Goal: Check status

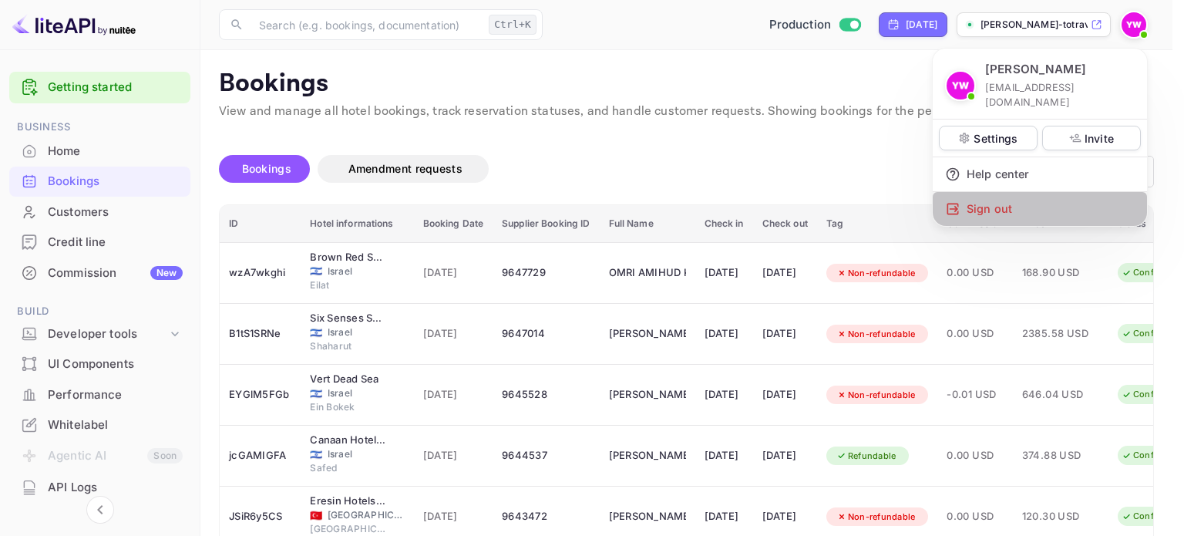
click at [1014, 193] on div "Sign out" at bounding box center [1040, 209] width 214 height 34
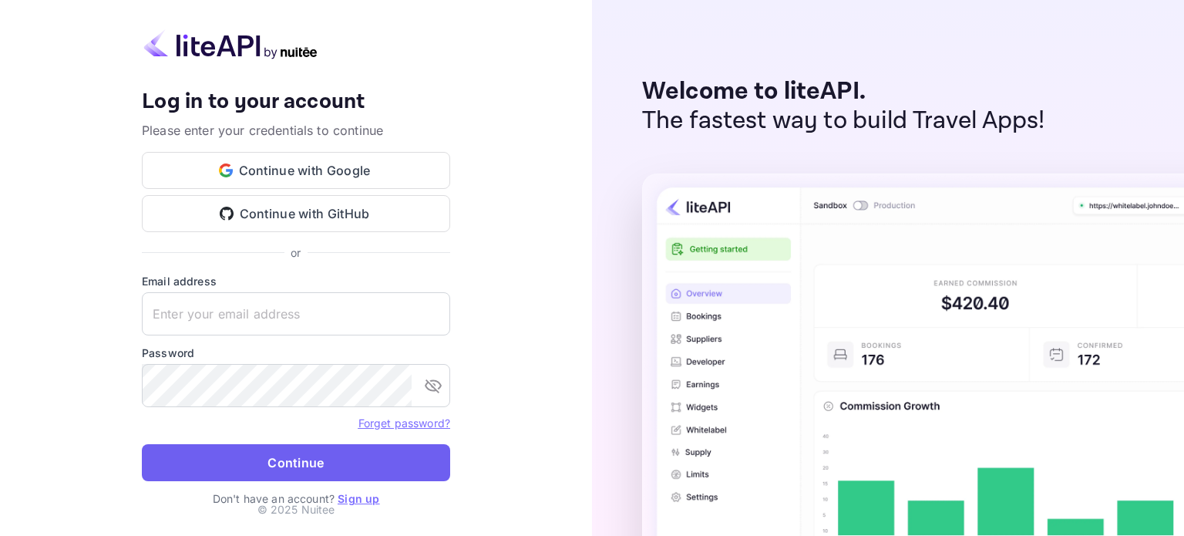
type input "[EMAIL_ADDRESS][DOMAIN_NAME]"
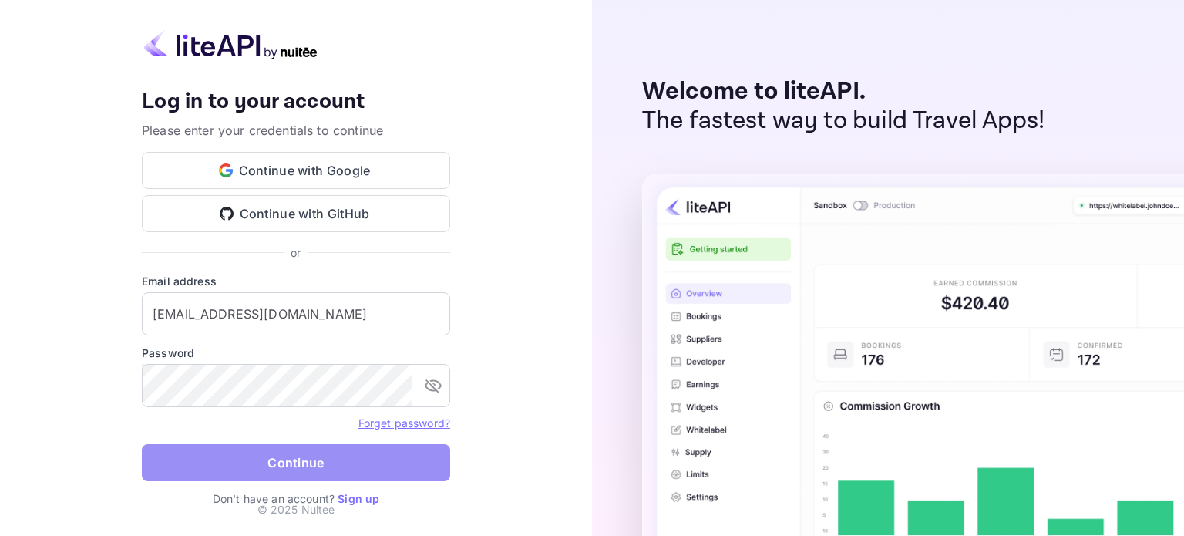
click at [317, 462] on button "Continue" at bounding box center [296, 462] width 308 height 37
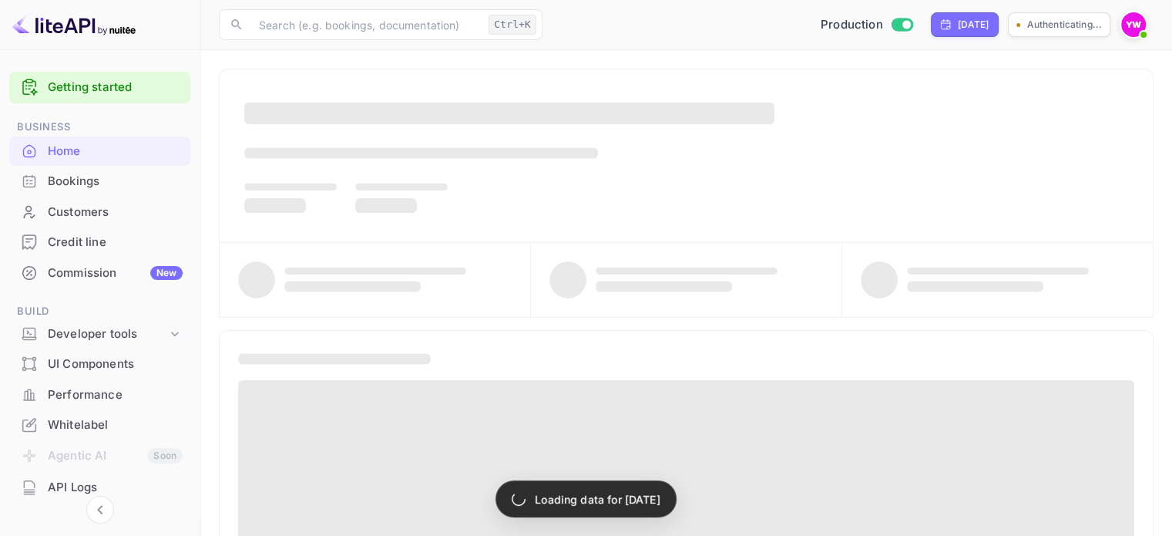
click at [95, 184] on div "Bookings" at bounding box center [115, 182] width 135 height 18
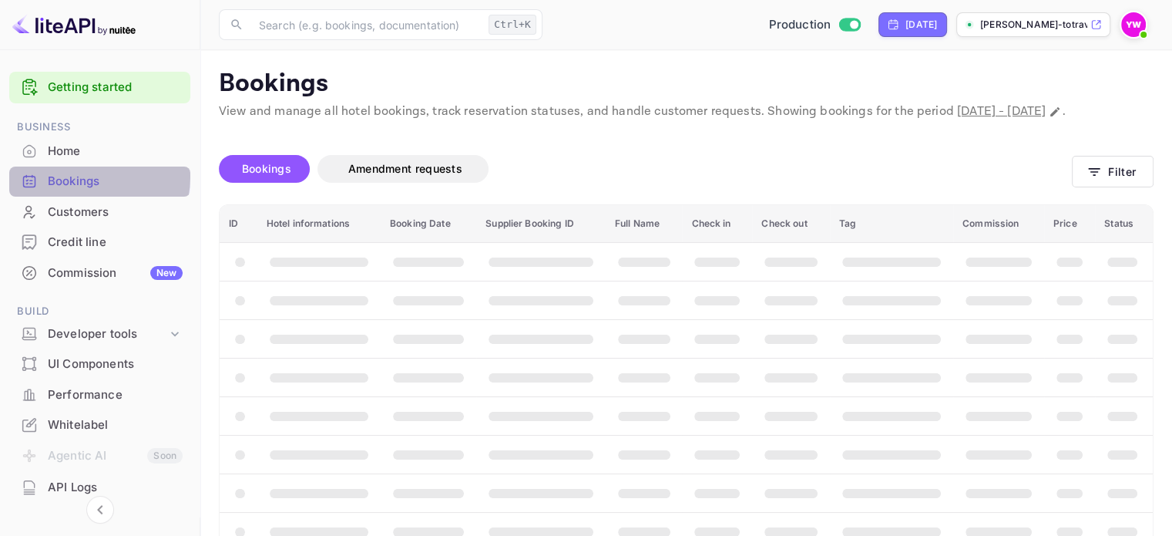
click at [77, 177] on div "Bookings" at bounding box center [115, 182] width 135 height 18
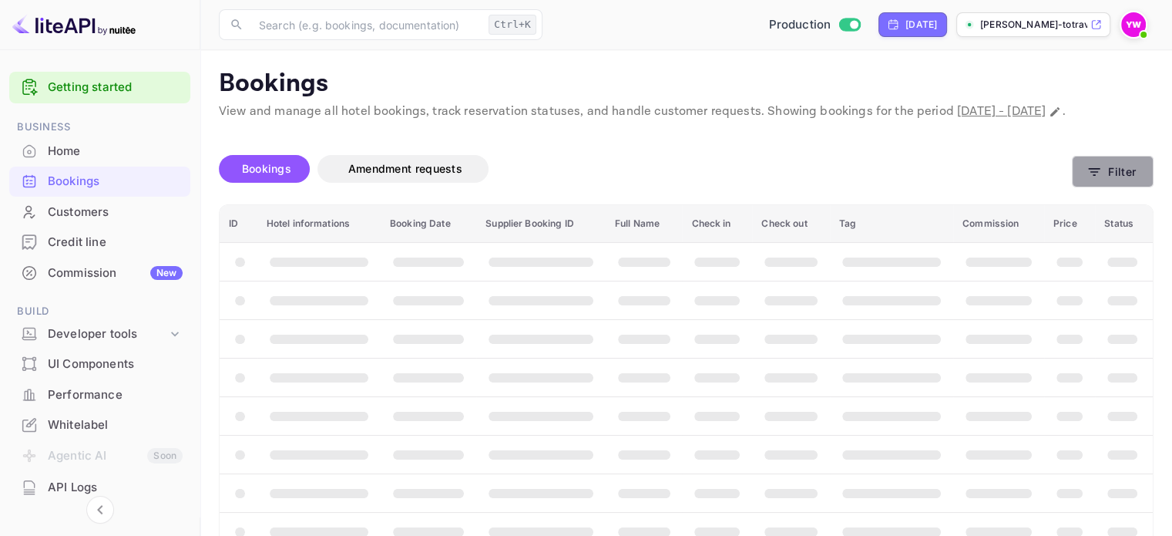
click at [1127, 187] on button "Filter" at bounding box center [1113, 172] width 82 height 32
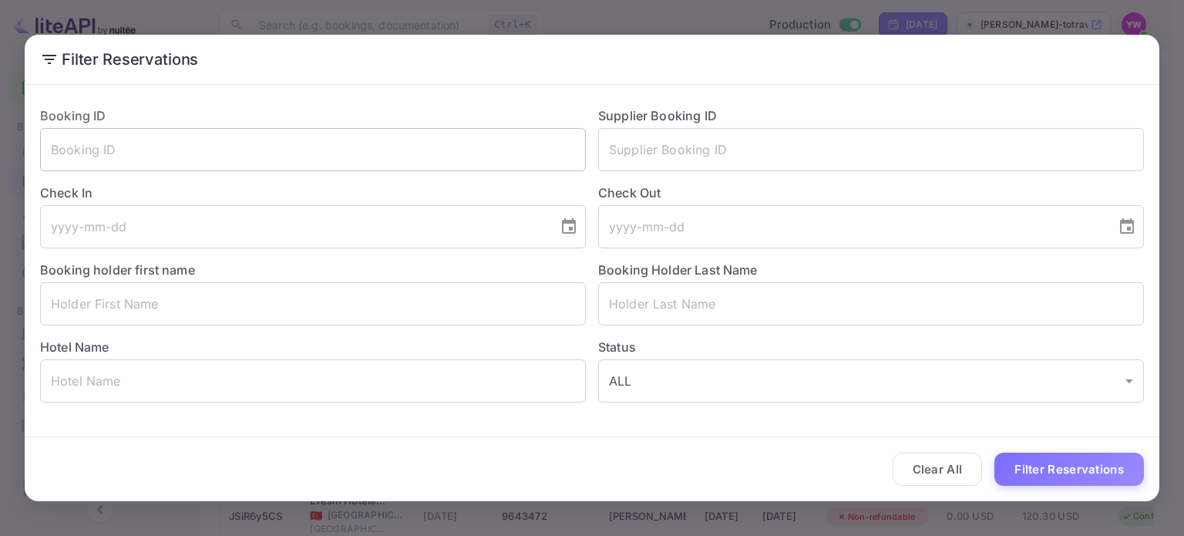
click at [190, 155] on input "text" at bounding box center [313, 149] width 546 height 43
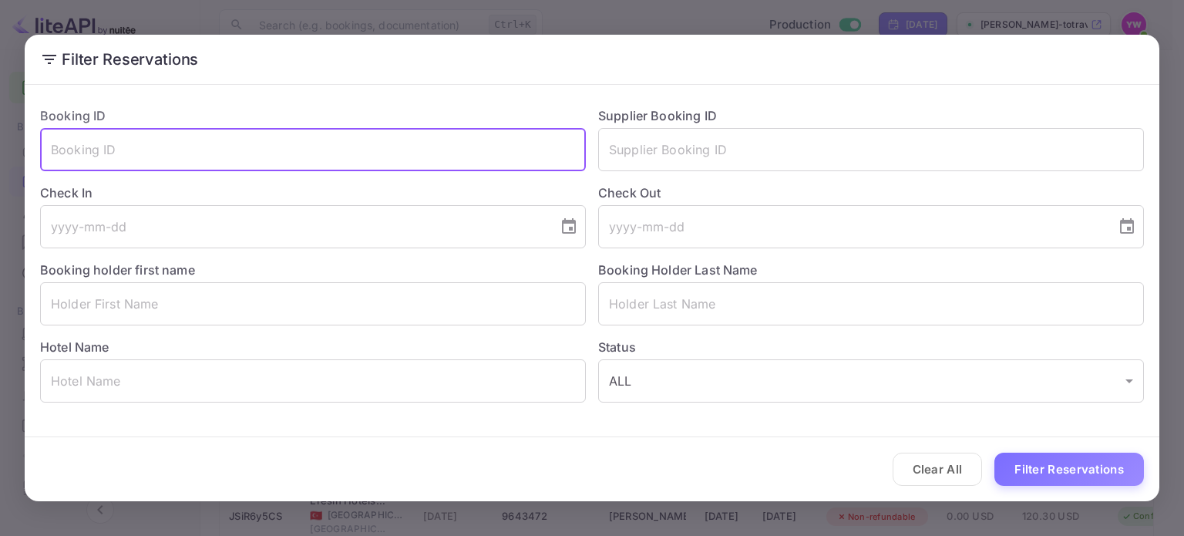
paste input "a8rNcKF9M"
type input "a8rNcKF9M"
drag, startPoint x: 1076, startPoint y: 462, endPoint x: 829, endPoint y: 371, distance: 262.9
click at [1076, 460] on button "Filter Reservations" at bounding box center [1069, 468] width 150 height 33
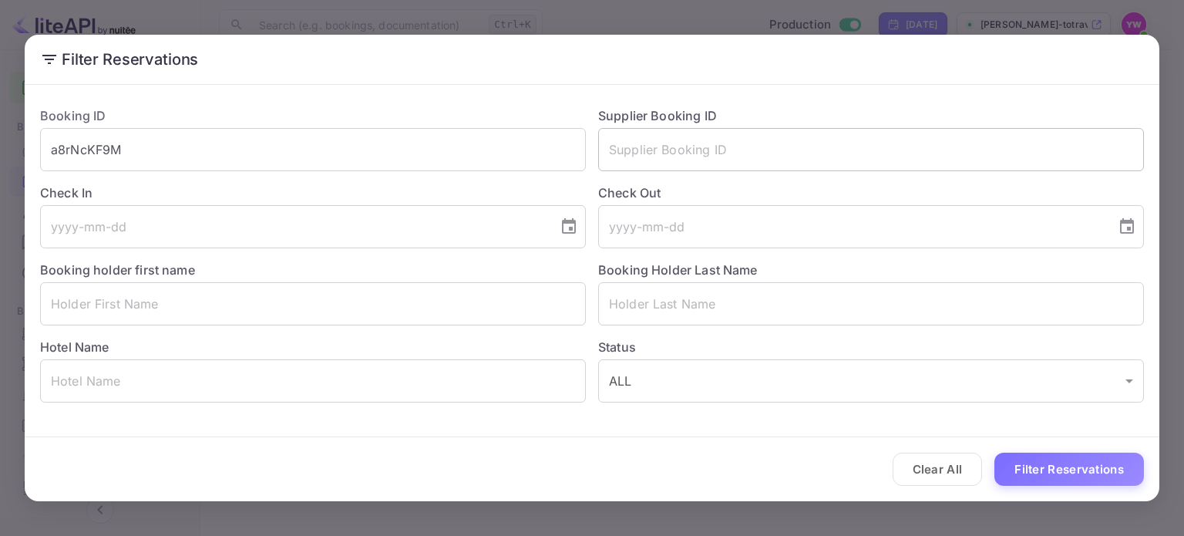
click at [738, 152] on input "text" at bounding box center [871, 149] width 546 height 43
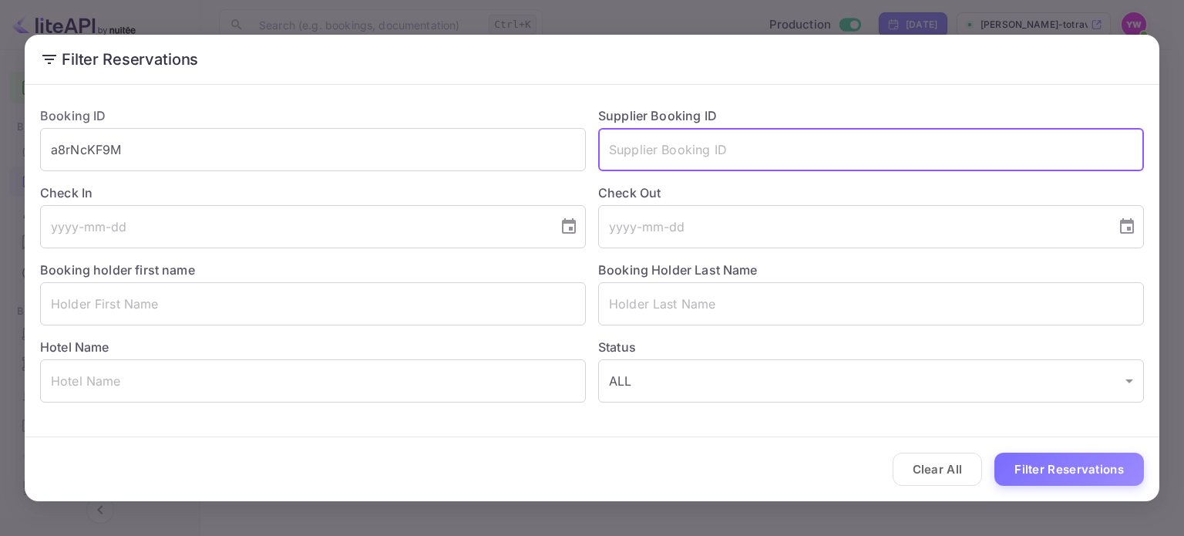
paste input "9679702"
type input "9679702"
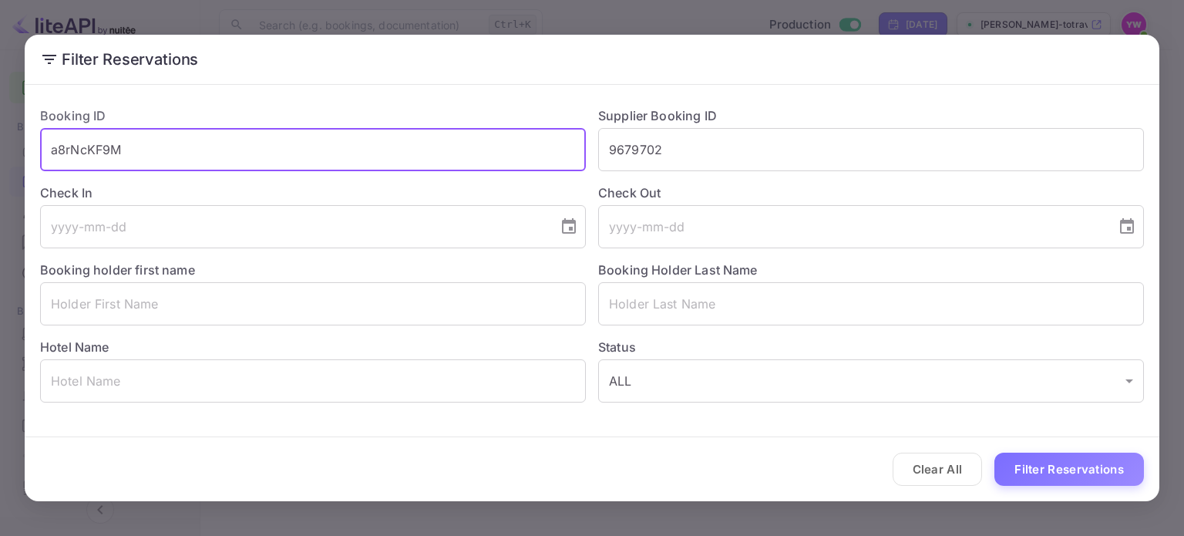
drag, startPoint x: 323, startPoint y: 149, endPoint x: 0, endPoint y: 138, distance: 323.1
click at [0, 138] on div "Filter Reservations Booking ID a8rNcKF9M ​ Supplier Booking ID 9679702 ​ Check …" at bounding box center [592, 268] width 1184 height 536
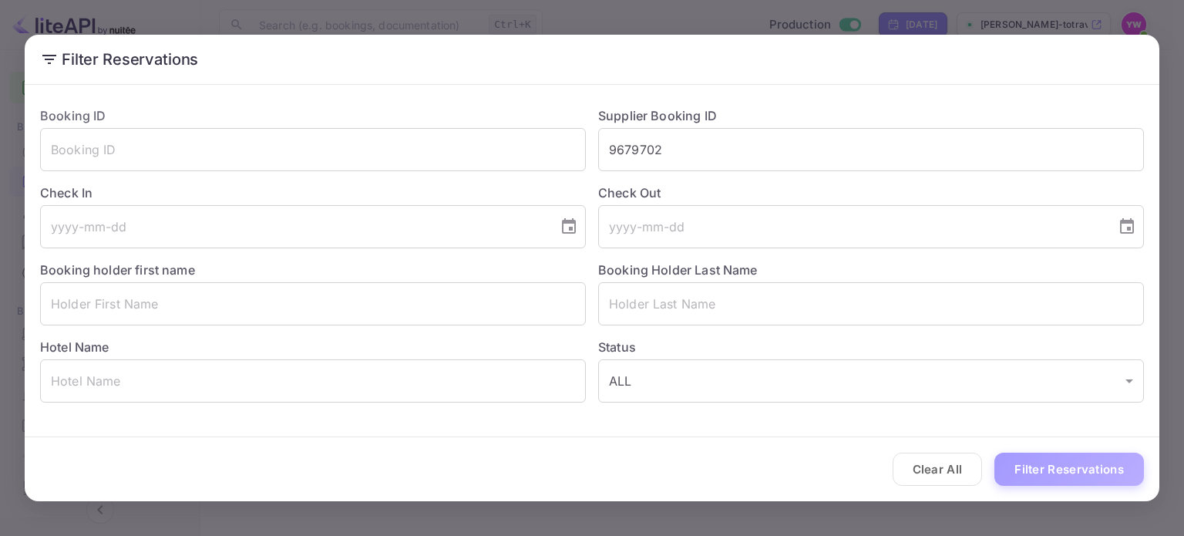
drag, startPoint x: 1034, startPoint y: 460, endPoint x: 1024, endPoint y: 460, distance: 9.2
click at [1036, 462] on button "Filter Reservations" at bounding box center [1069, 468] width 150 height 33
click at [408, 388] on input "text" at bounding box center [313, 380] width 546 height 43
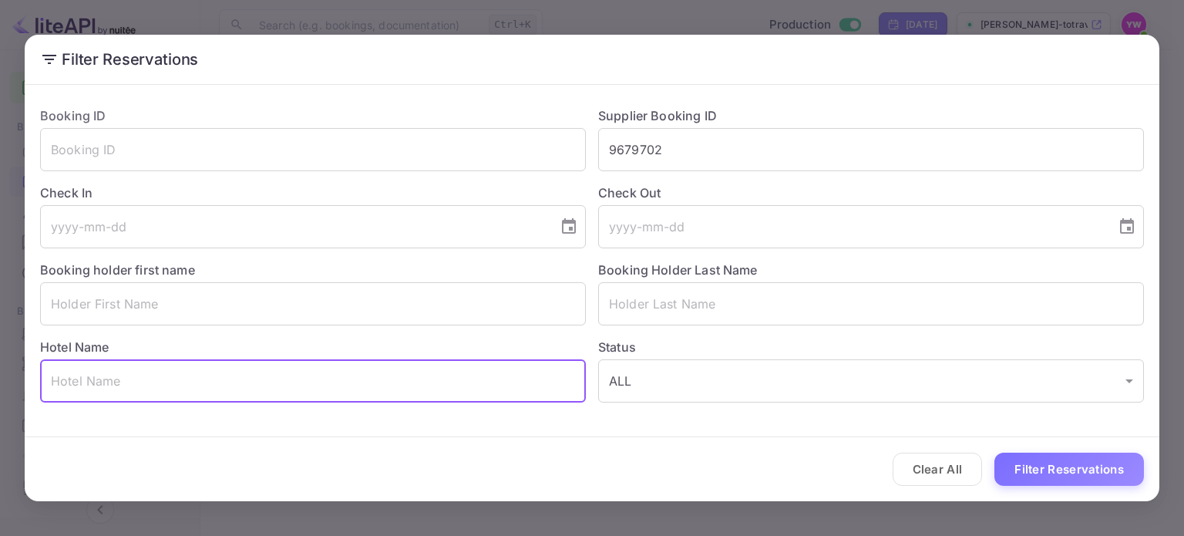
paste input "[PERSON_NAME]"
type input "[PERSON_NAME]"
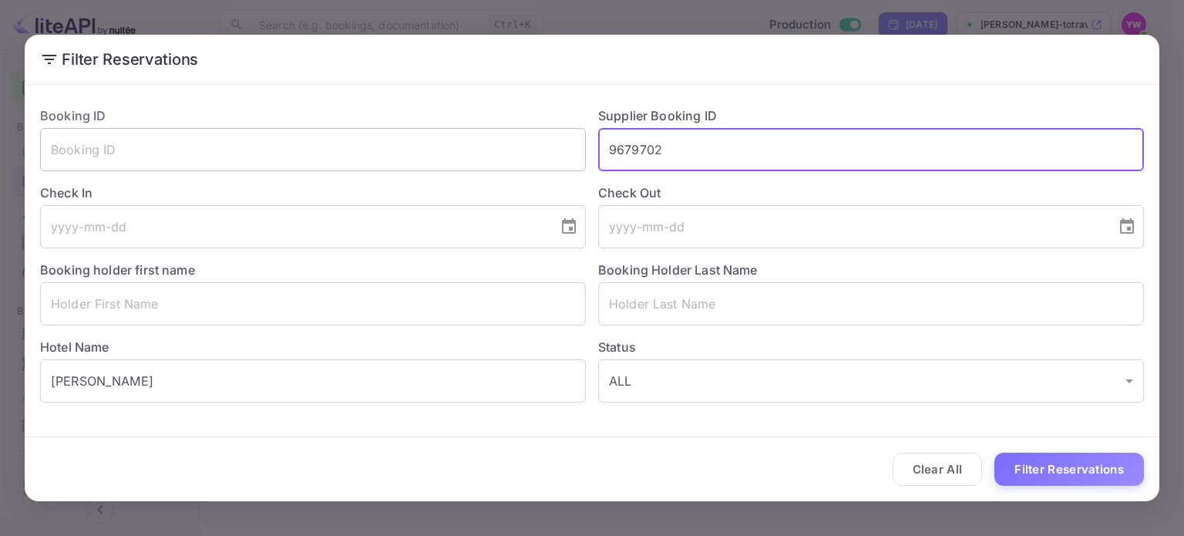
drag, startPoint x: 695, startPoint y: 141, endPoint x: 390, endPoint y: 166, distance: 306.2
click at [395, 167] on div "Booking ID ​ Supplier Booking ID 9679702 ​ Check In ​ Check Out ​ Booking holde…" at bounding box center [586, 248] width 1116 height 308
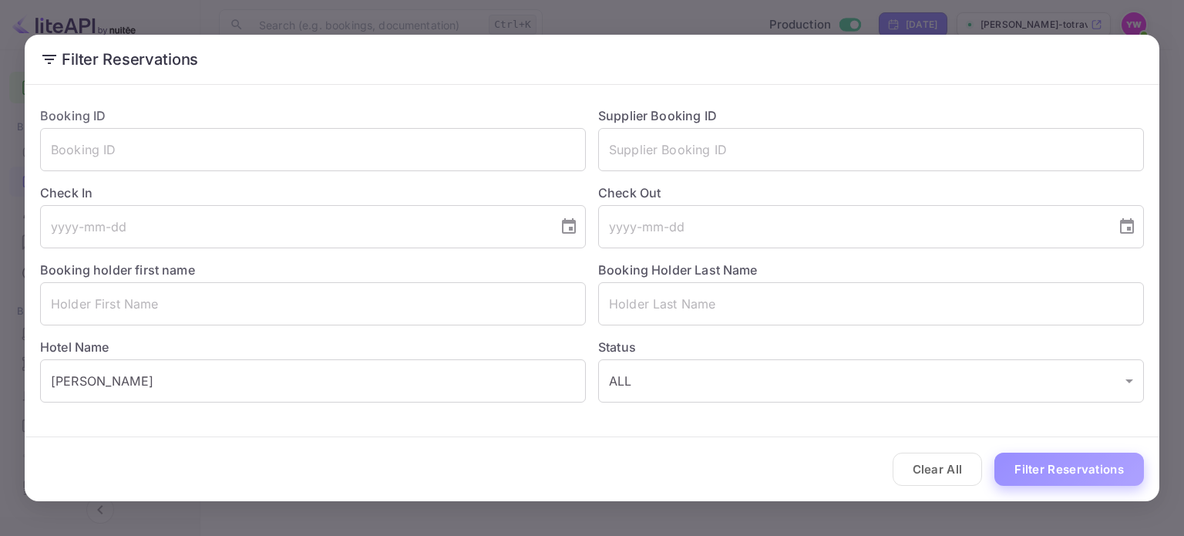
click at [1072, 471] on button "Filter Reservations" at bounding box center [1069, 468] width 150 height 33
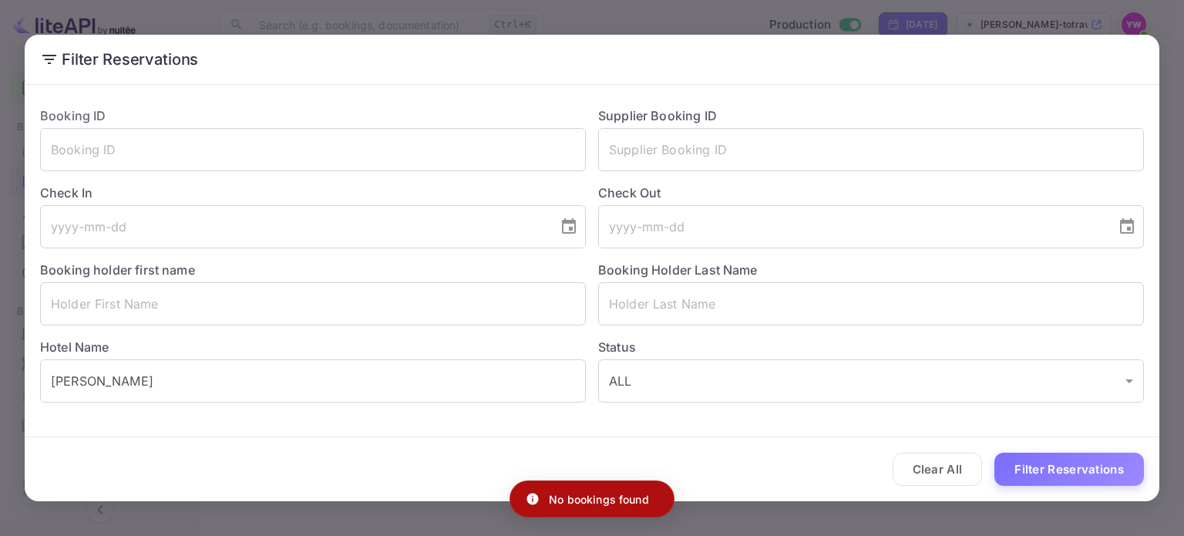
drag, startPoint x: 676, startPoint y: 20, endPoint x: 496, endPoint y: 5, distance: 180.2
click at [675, 20] on div "Filter Reservations Booking ID ​ Supplier Booking ID ​ Check In ​ Check Out ​ B…" at bounding box center [592, 268] width 1184 height 536
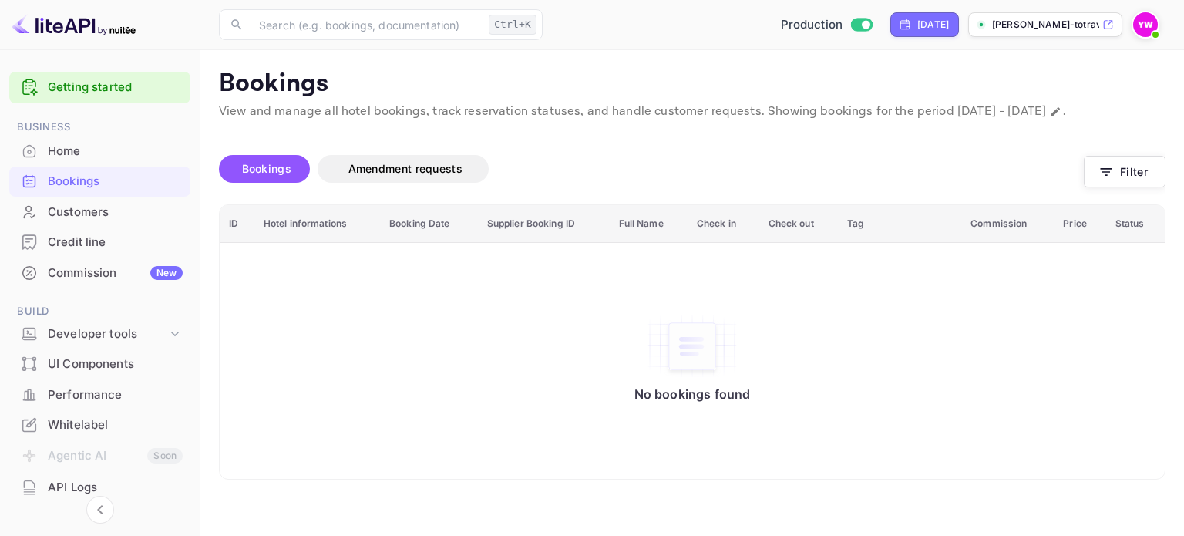
click at [99, 210] on div "Customers" at bounding box center [115, 212] width 135 height 18
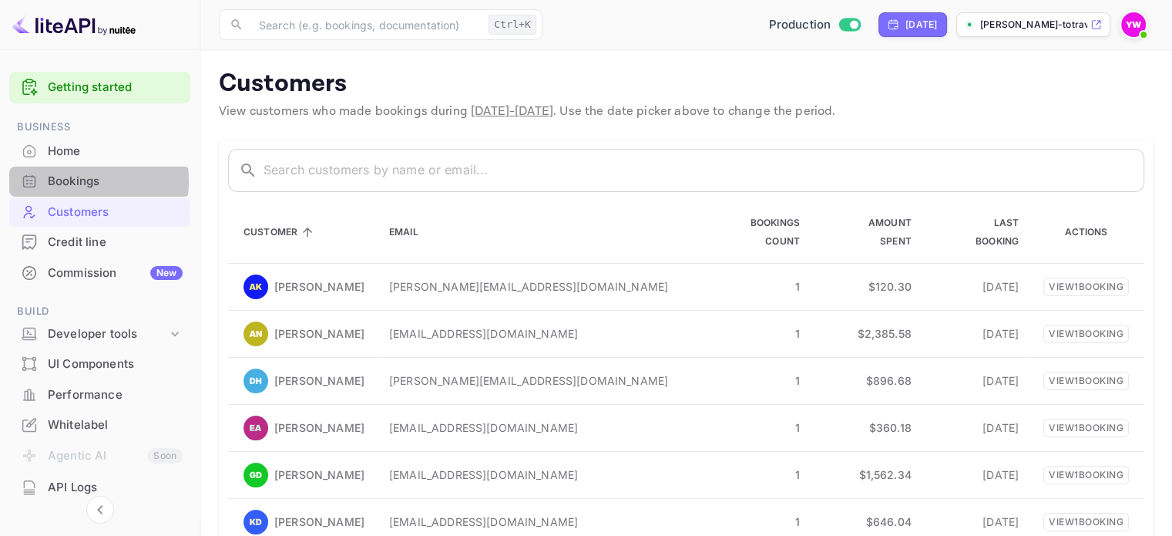
drag, startPoint x: 59, startPoint y: 180, endPoint x: 251, endPoint y: 194, distance: 193.2
click at [61, 180] on div "Bookings" at bounding box center [115, 182] width 135 height 18
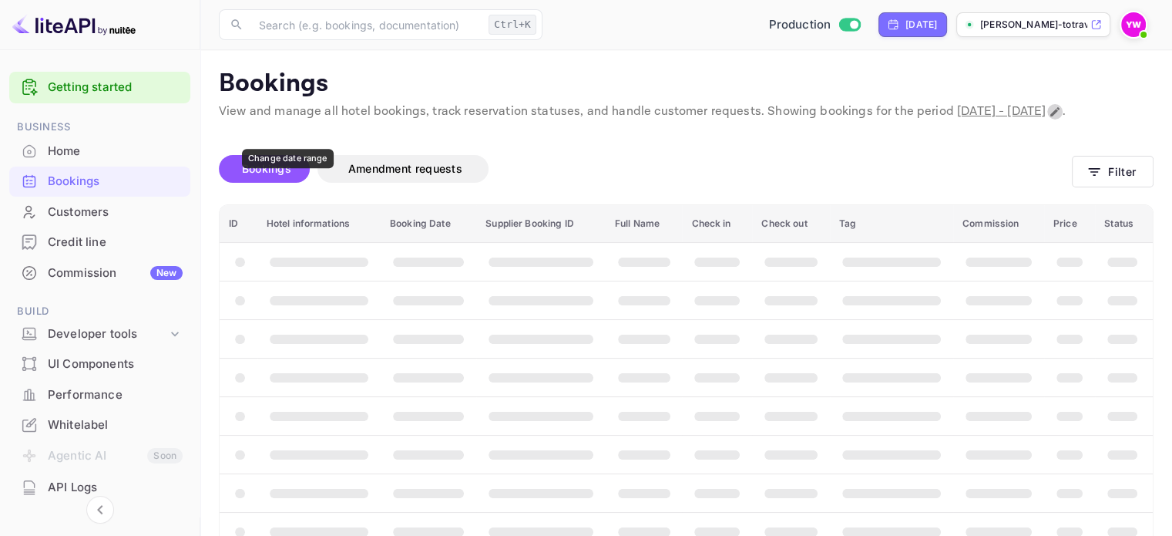
click at [1049, 118] on icon "Change date range" at bounding box center [1055, 112] width 12 height 12
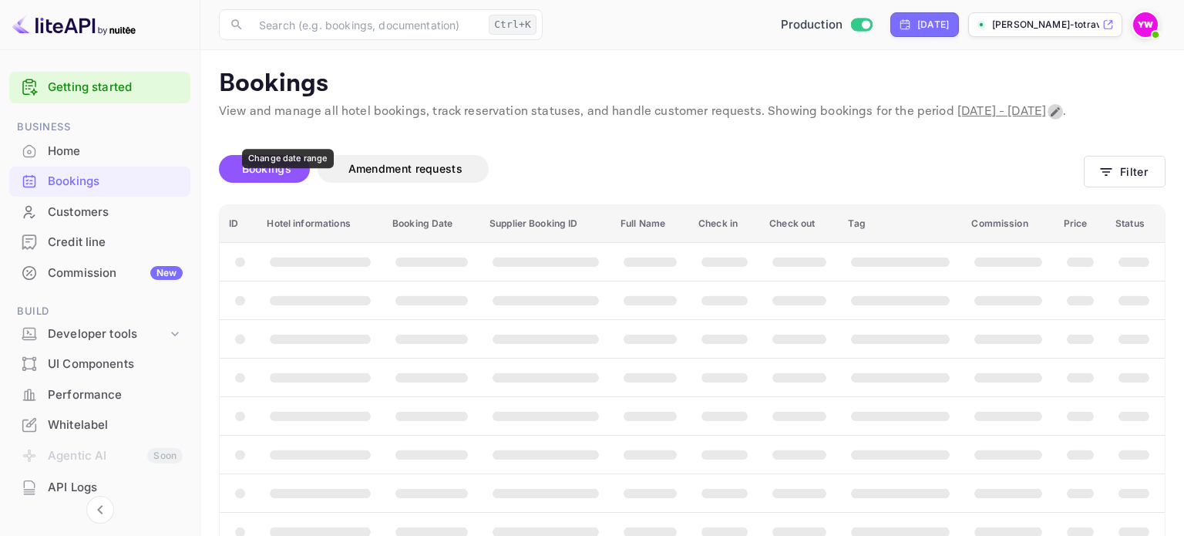
select select "8"
select select "2025"
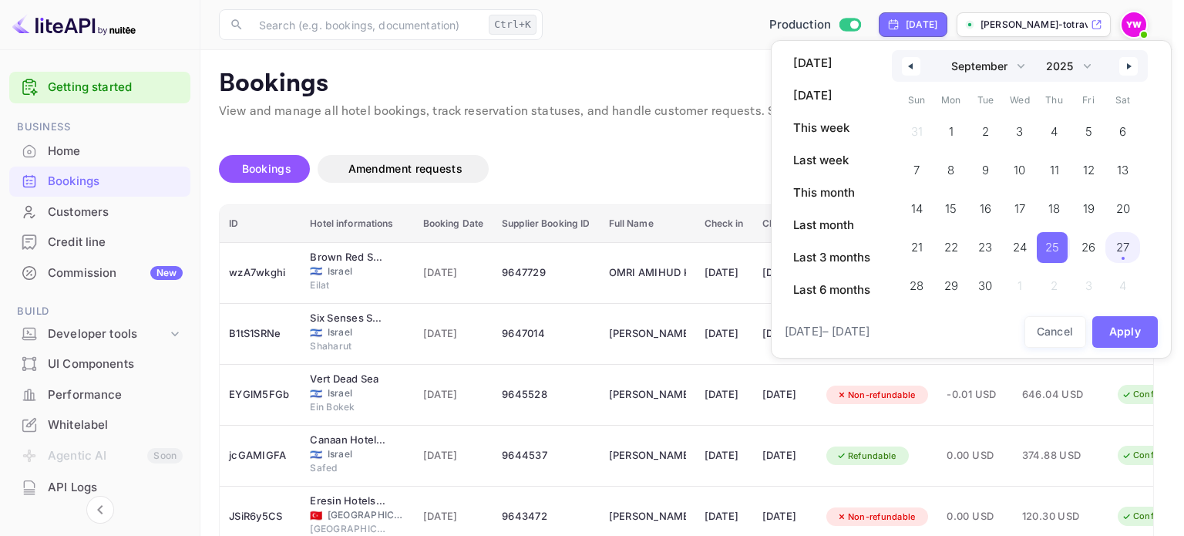
click at [1119, 244] on span "27" at bounding box center [1122, 248] width 13 height 28
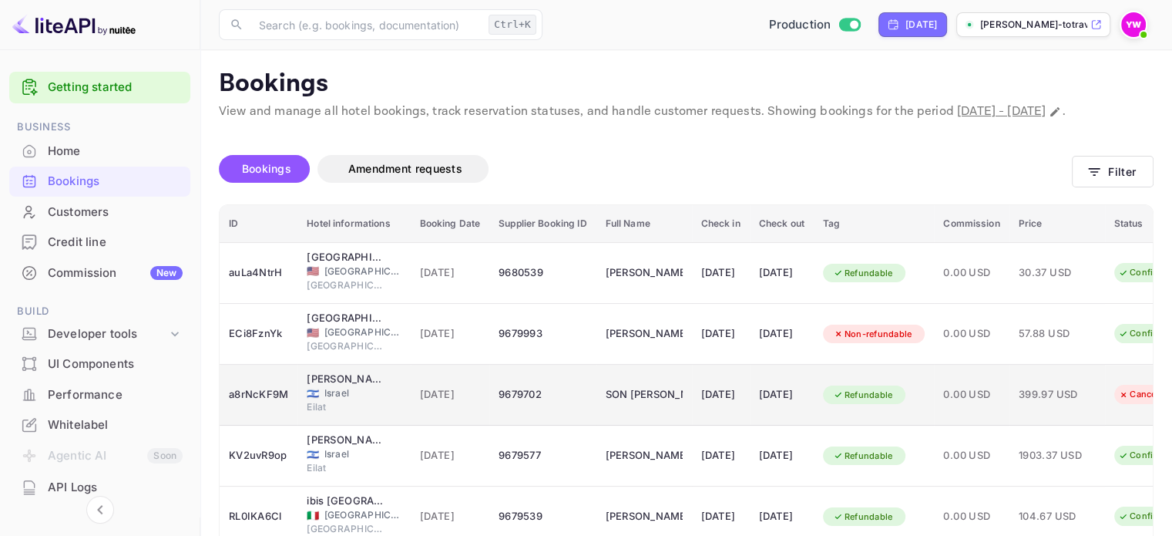
click at [523, 407] on div "9679702" at bounding box center [543, 394] width 88 height 25
